Goal: Navigation & Orientation: Find specific page/section

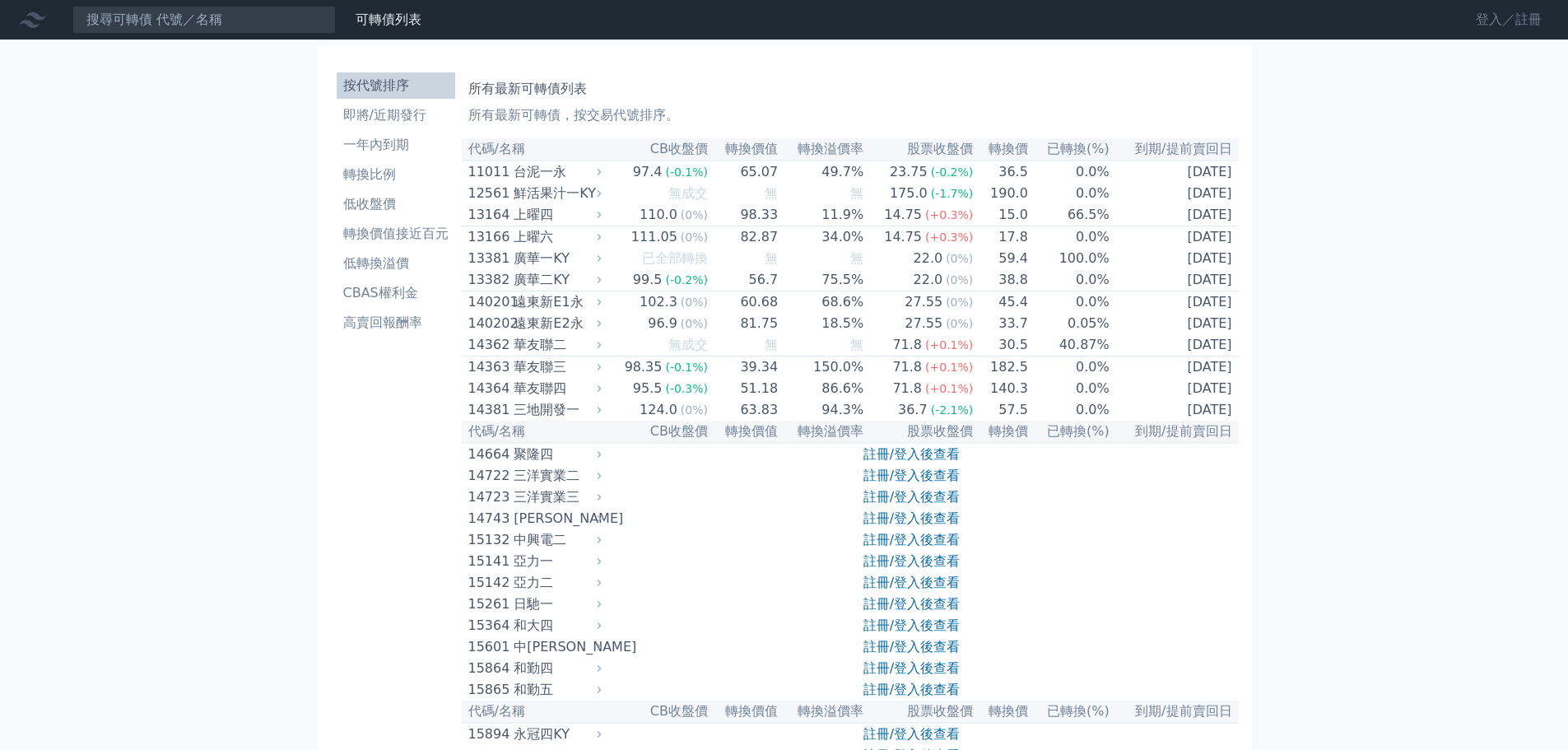
click at [1475, 12] on link "登入／註冊" at bounding box center [1509, 20] width 92 height 26
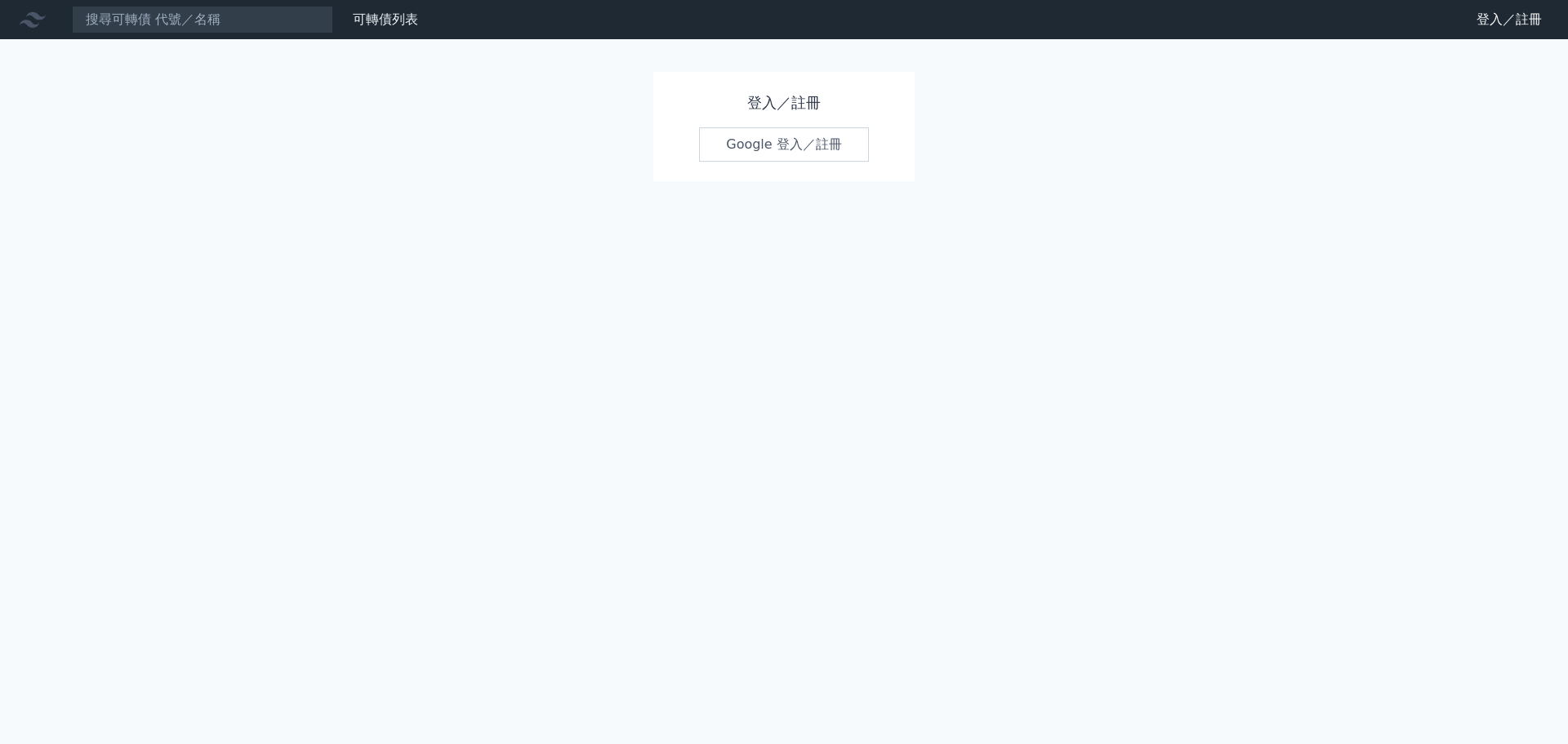
click at [805, 153] on link "Google 登入／註冊" at bounding box center [784, 145] width 170 height 34
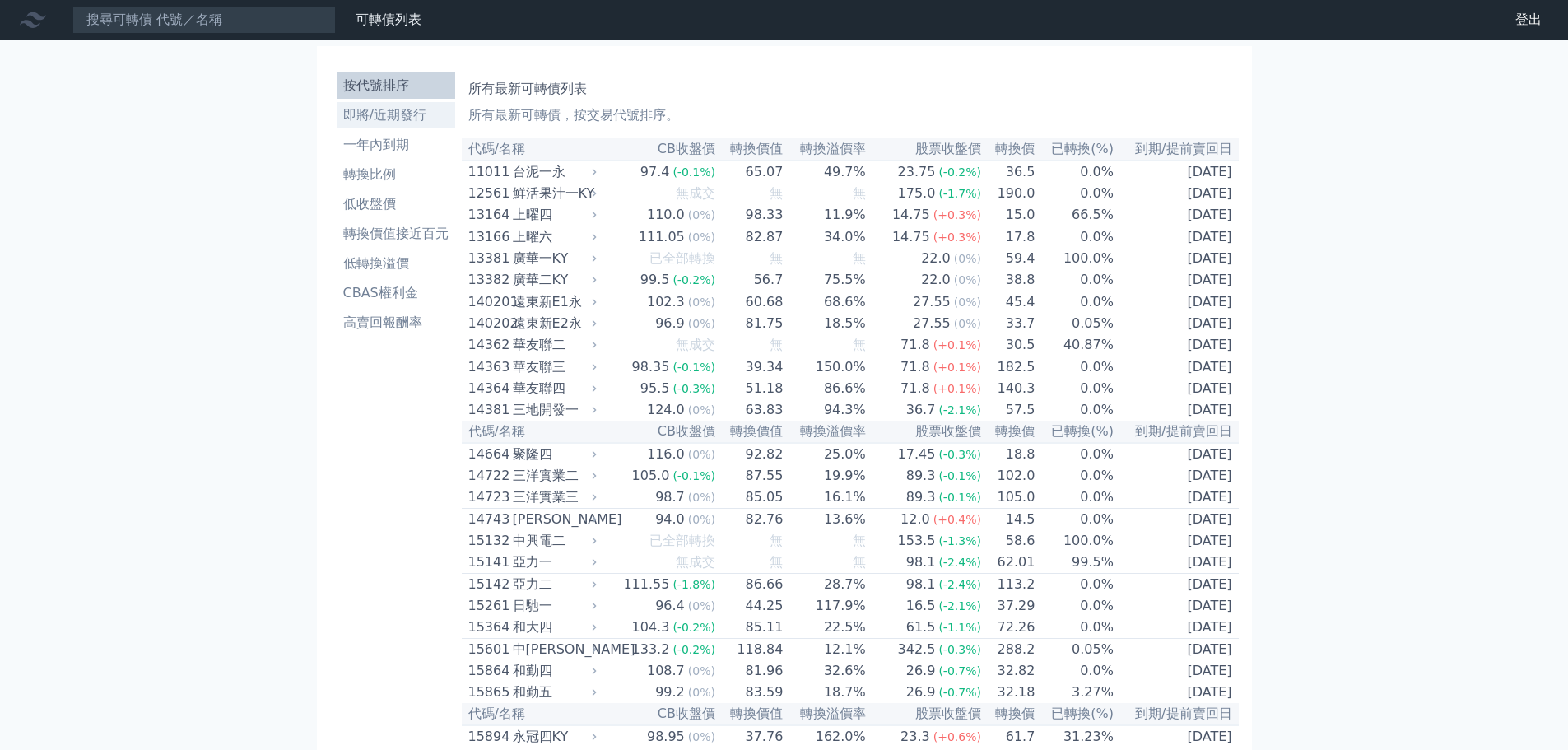
click at [399, 116] on li "即將/近期發行" at bounding box center [396, 116] width 119 height 20
